Goal: Task Accomplishment & Management: Manage account settings

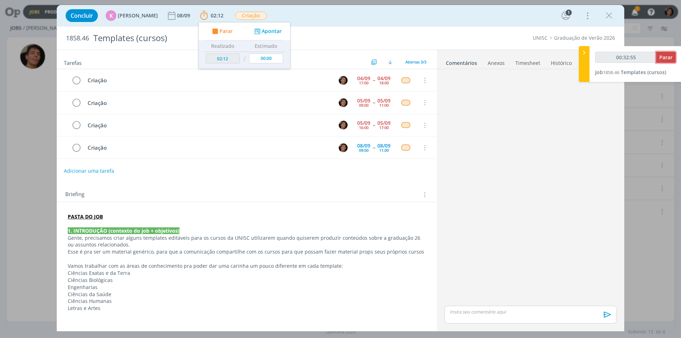
click at [661, 57] on span "Parar" at bounding box center [665, 57] width 13 height 7
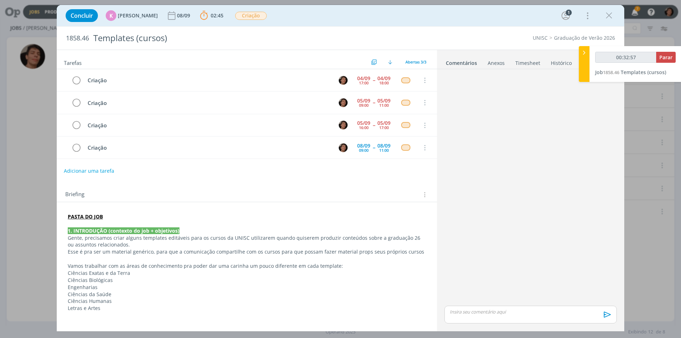
click at [533, 64] on link "Timesheet" at bounding box center [528, 61] width 26 height 10
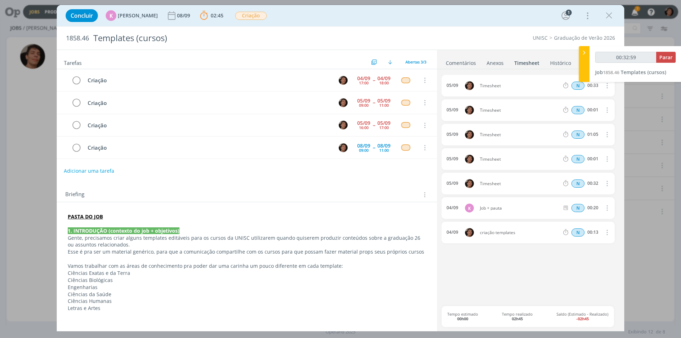
type input "00:33:00"
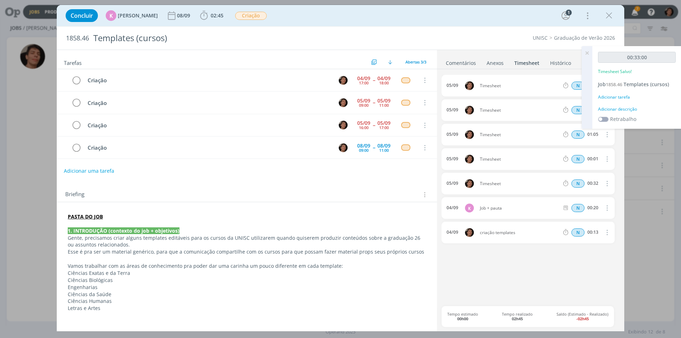
click at [609, 155] on icon "dialog" at bounding box center [606, 159] width 8 height 9
click at [588, 169] on link "Excluir" at bounding box center [586, 171] width 56 height 11
click at [600, 159] on button "Sim" at bounding box center [600, 159] width 14 height 8
click at [584, 54] on icon at bounding box center [586, 53] width 13 height 14
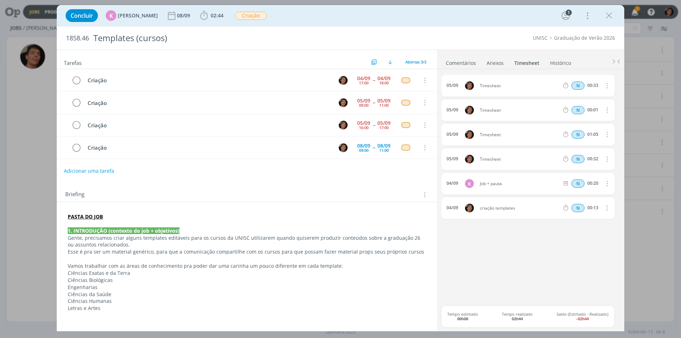
click at [490, 157] on span "Timesheet" at bounding box center [519, 159] width 85 height 4
click at [609, 158] on icon "dialog" at bounding box center [606, 159] width 8 height 9
click at [580, 182] on link "Editar" at bounding box center [586, 182] width 56 height 11
click at [537, 160] on input "Selecione a tarefa" at bounding box center [539, 159] width 41 height 8
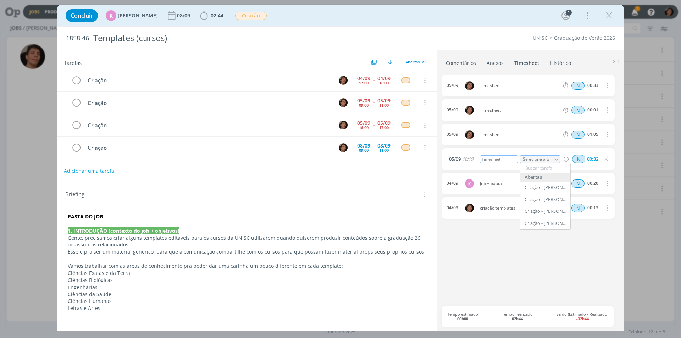
click at [495, 160] on div "Timesheet" at bounding box center [499, 159] width 38 height 8
click at [607, 158] on icon "dialog" at bounding box center [606, 159] width 6 height 6
click at [493, 137] on div "05/09 Timesheet N 01:05 Excluir Editar" at bounding box center [527, 135] width 173 height 22
click at [607, 134] on icon "dialog" at bounding box center [606, 134] width 8 height 9
click at [579, 157] on link "Editar" at bounding box center [586, 158] width 56 height 11
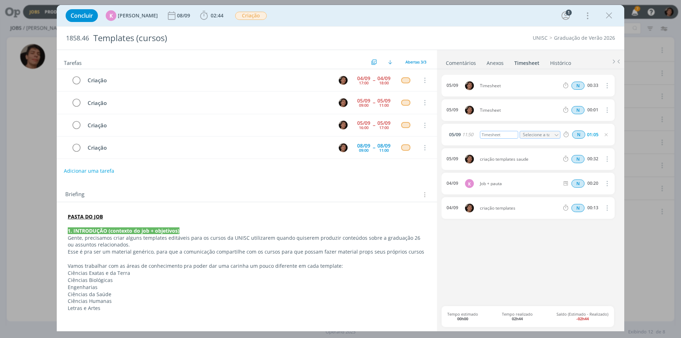
click at [492, 133] on div "Timesheet" at bounding box center [499, 135] width 38 height 8
click at [605, 135] on icon "dialog" at bounding box center [606, 135] width 6 height 6
click at [494, 110] on span "Timesheet" at bounding box center [519, 110] width 85 height 4
click at [605, 110] on icon "dialog" at bounding box center [606, 110] width 8 height 9
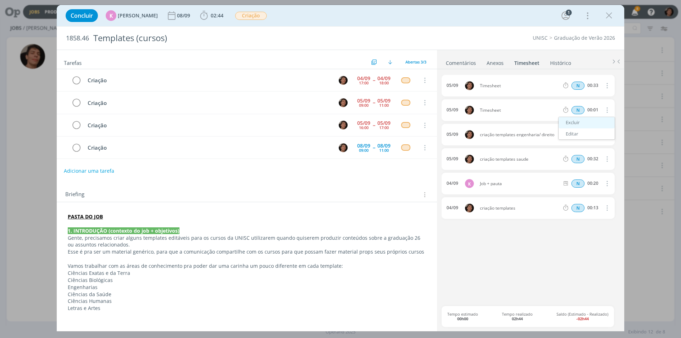
click at [581, 123] on link "Excluir" at bounding box center [586, 122] width 56 height 11
drag, startPoint x: 599, startPoint y: 109, endPoint x: 569, endPoint y: 106, distance: 30.3
click at [598, 109] on button "Sim" at bounding box center [600, 110] width 14 height 8
click at [608, 85] on icon "dialog" at bounding box center [606, 85] width 8 height 9
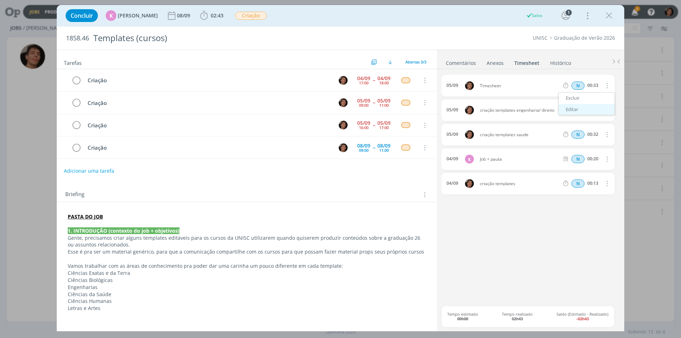
click at [574, 110] on link "Editar" at bounding box center [586, 109] width 56 height 11
click at [497, 87] on div "Timesheet" at bounding box center [499, 86] width 38 height 8
click at [504, 84] on div "Timesheet" at bounding box center [499, 86] width 38 height 8
drag, startPoint x: 499, startPoint y: 90, endPoint x: 480, endPoint y: 87, distance: 19.7
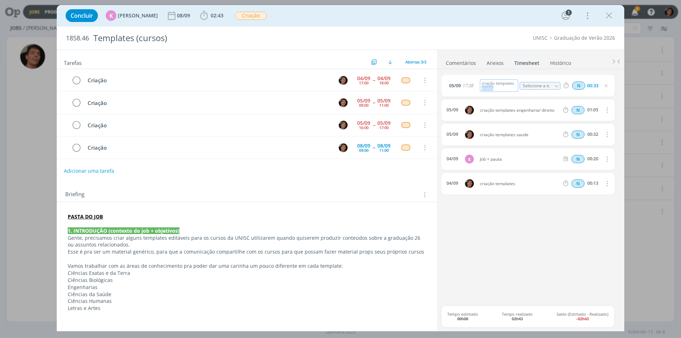
click at [480, 87] on div "criação templates exatas" at bounding box center [499, 85] width 38 height 12
click at [606, 85] on icon "dialog" at bounding box center [606, 86] width 6 height 6
click at [524, 232] on div "05/09 criação templates biologia N 00:33 Excluir Editar 05/09 criação templates…" at bounding box center [530, 190] width 178 height 231
click at [78, 82] on icon "dialog" at bounding box center [76, 80] width 10 height 11
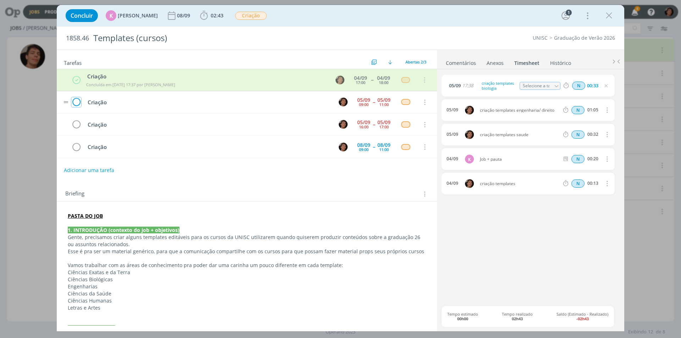
click at [76, 99] on icon "dialog" at bounding box center [76, 102] width 10 height 11
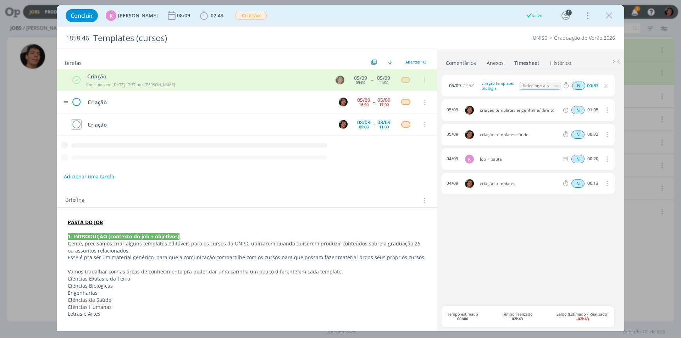
click at [78, 122] on icon "dialog" at bounding box center [76, 124] width 10 height 11
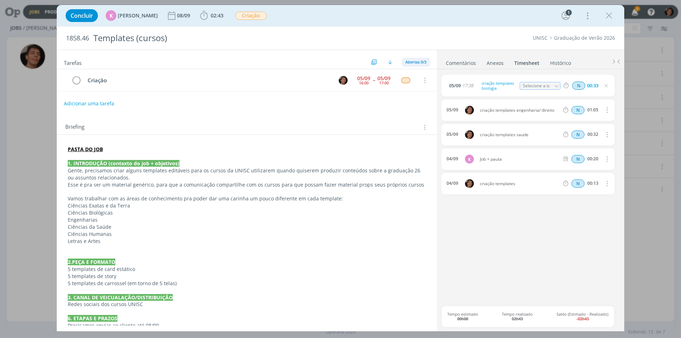
click at [411, 61] on span "Abertas 0/3" at bounding box center [415, 61] width 21 height 5
click at [420, 76] on span "Todas 4" at bounding box center [415, 78] width 16 height 6
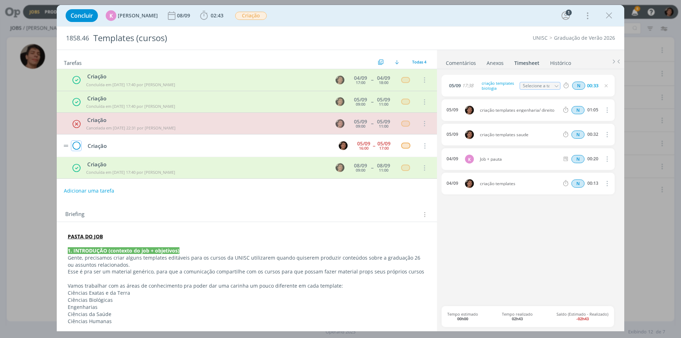
click at [75, 145] on icon "dialog" at bounding box center [76, 146] width 10 height 11
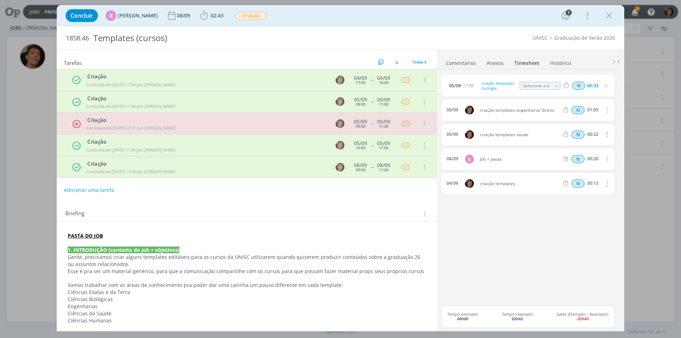
click at [606, 88] on icon "dialog" at bounding box center [606, 86] width 6 height 6
click at [561, 238] on div "05/09 criação templates biologia N 00:33 Excluir Editar 05/09 criação templates…" at bounding box center [530, 190] width 178 height 231
drag, startPoint x: 265, startPoint y: 166, endPoint x: 146, endPoint y: 168, distance: 119.5
click at [156, 171] on span "Concluída em [DATE] 17:40 por [PERSON_NAME]" at bounding box center [130, 171] width 89 height 5
click at [83, 170] on td "Criação Concluída em [DATE] 17:40 por [PERSON_NAME]" at bounding box center [205, 166] width 244 height 19
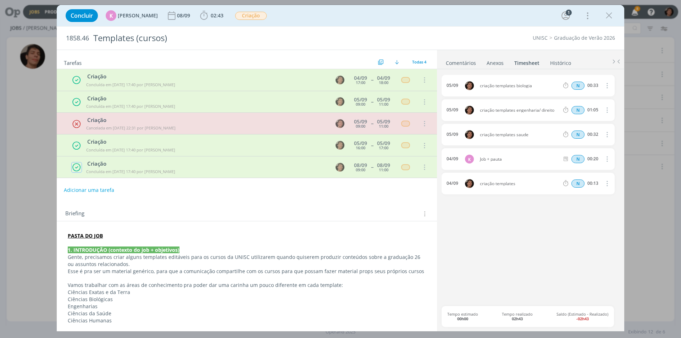
click at [75, 168] on icon "dialog" at bounding box center [76, 167] width 9 height 9
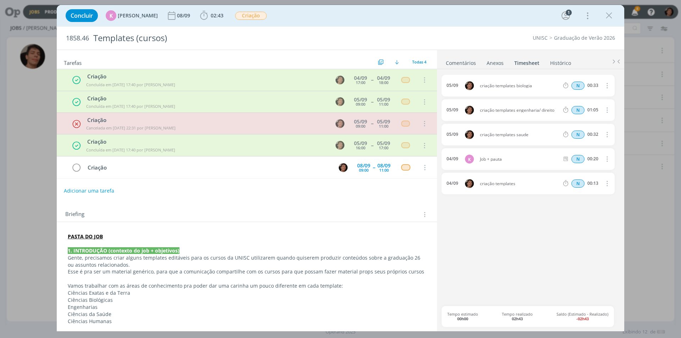
click at [255, 198] on div "Tarefas Usar Job de template Ordenar por: Prazo crescente Prazo decrescente Ord…" at bounding box center [247, 187] width 380 height 275
click at [604, 20] on div "dialog" at bounding box center [608, 15] width 13 height 13
drag, startPoint x: 607, startPoint y: 14, endPoint x: 622, endPoint y: 29, distance: 21.1
click at [607, 14] on icon "dialog" at bounding box center [608, 15] width 11 height 11
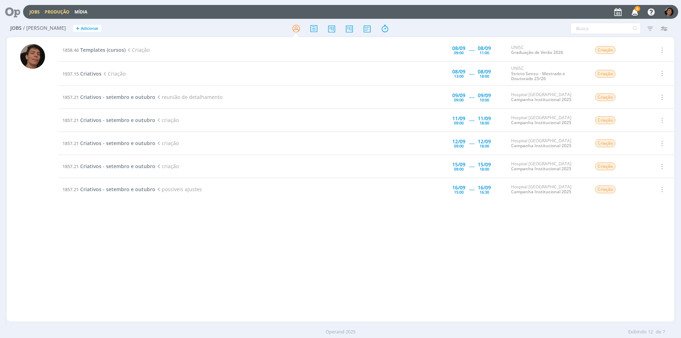
click at [48, 12] on link "Produção" at bounding box center [57, 12] width 25 height 6
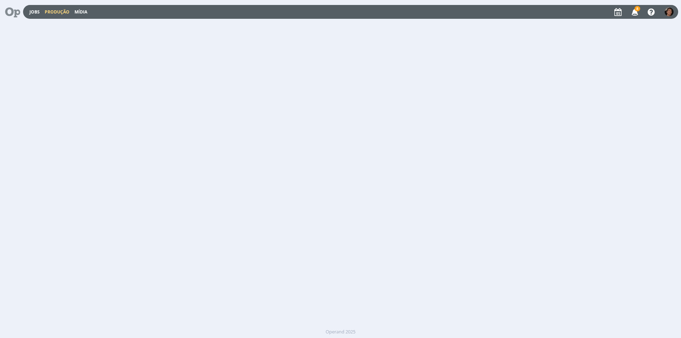
click at [36, 15] on div "Jobs Produção [GEOGRAPHIC_DATA] 8 Notificações Central de Ajuda Área de Membros…" at bounding box center [350, 12] width 655 height 14
click at [35, 14] on link "Jobs" at bounding box center [34, 12] width 10 height 6
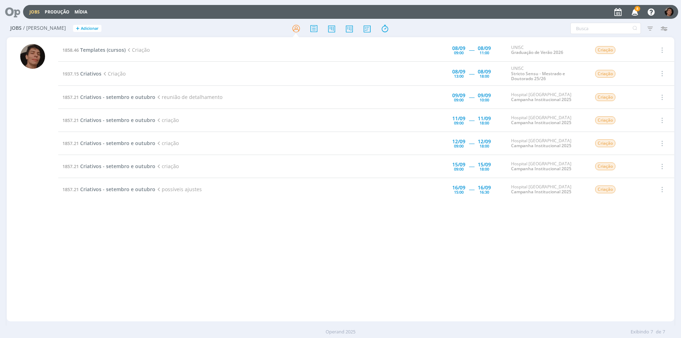
click at [435, 33] on div at bounding box center [340, 28] width 222 height 13
click at [634, 9] on icon "button" at bounding box center [635, 12] width 12 height 12
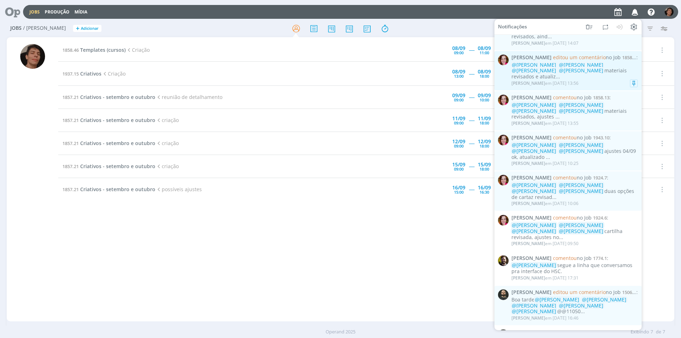
scroll to position [213, 0]
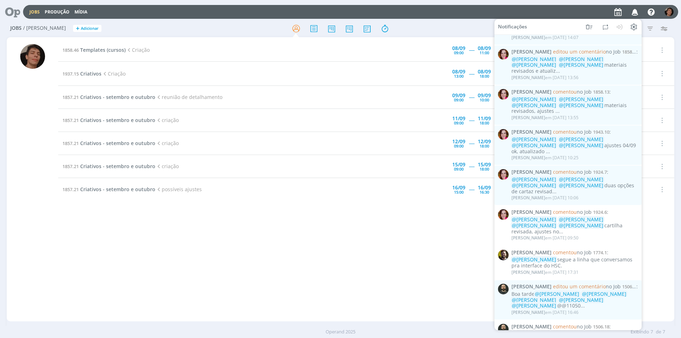
click at [306, 270] on div "1858.46 Templates (cursos) Criação [DATE] 09:00 ----- [DATE] 11:00 UNISC Gradua…" at bounding box center [366, 179] width 616 height 281
